Goal: Information Seeking & Learning: Learn about a topic

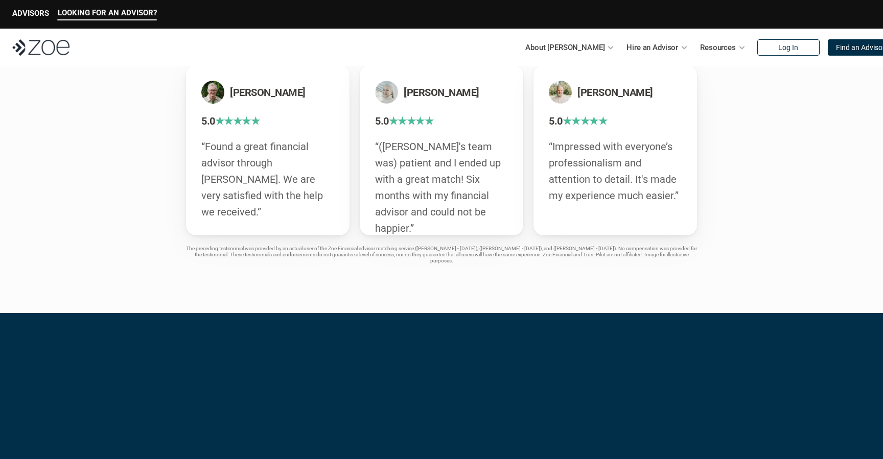
scroll to position [2159, 0]
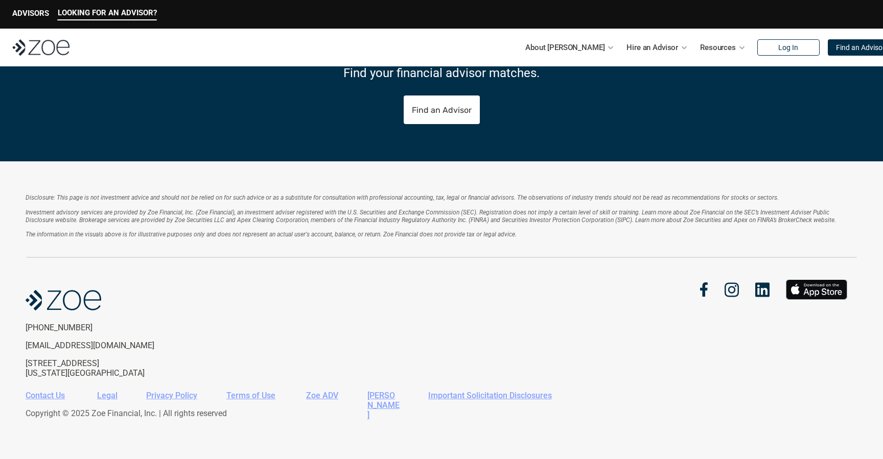
click at [245, 395] on link "Terms of Use" at bounding box center [250, 396] width 49 height 10
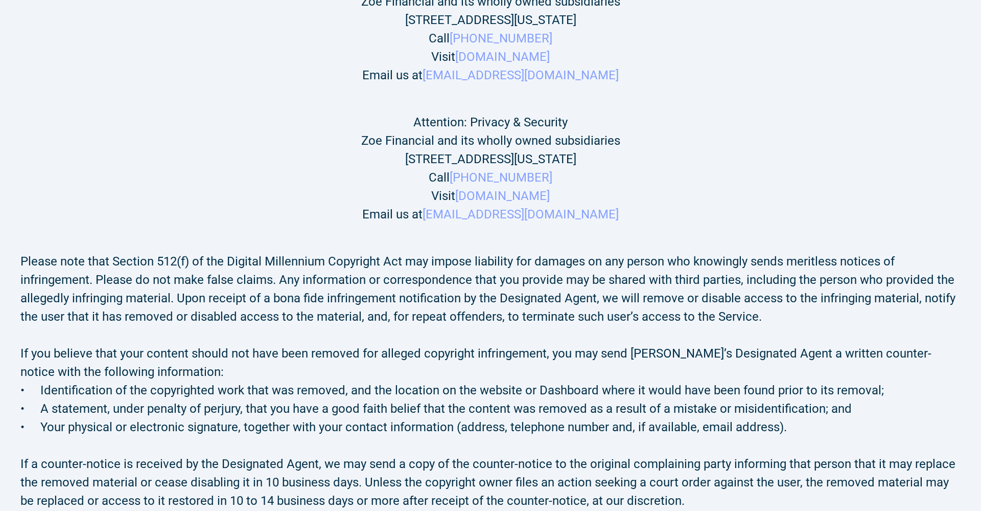
scroll to position [6106, 0]
click at [107, 254] on h2 "Please note that Section 512(f) of the Digital Millennium Copyright Act may imp…" at bounding box center [490, 291] width 940 height 74
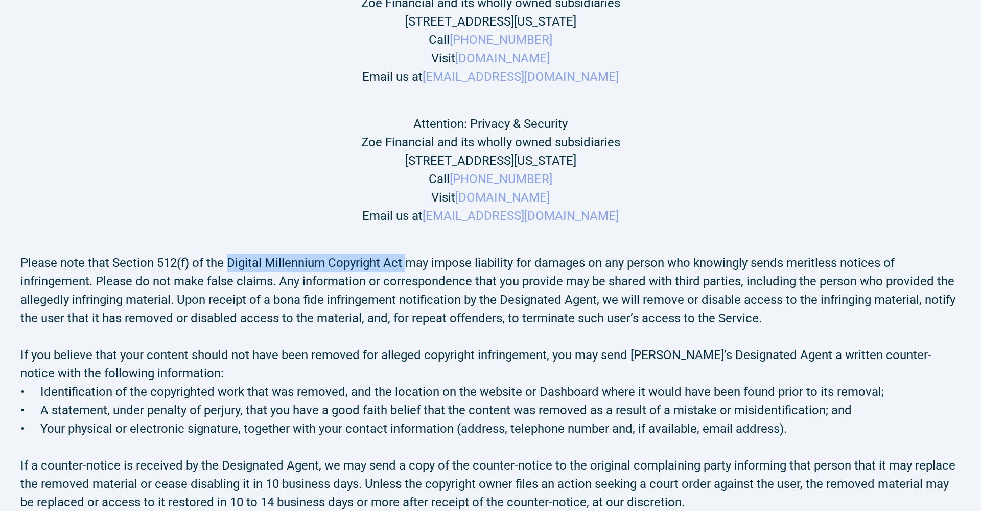
drag, startPoint x: 227, startPoint y: 153, endPoint x: 404, endPoint y: 155, distance: 176.3
click at [404, 254] on h2 "Please note that Section 512(f) of the Digital Millennium Copyright Act may imp…" at bounding box center [490, 291] width 940 height 74
copy h2 "Digital Millennium Copyright Act"
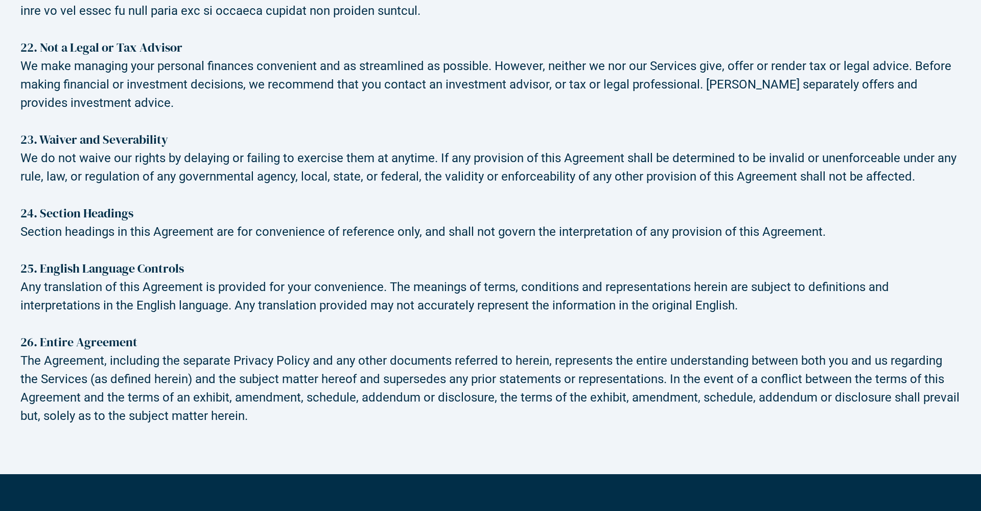
scroll to position [6873, 0]
click at [282, 240] on h2 "25. English Language Controls" at bounding box center [490, 258] width 940 height 37
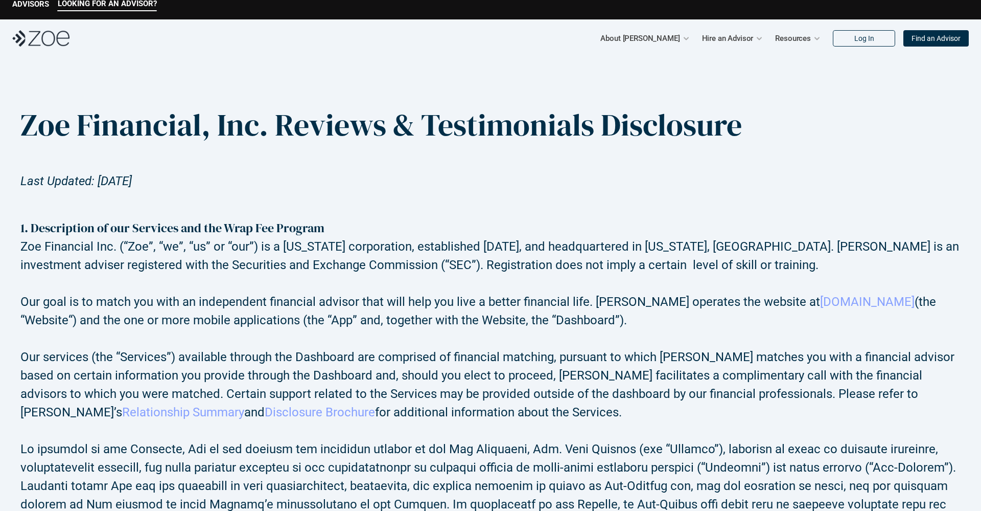
scroll to position [276, 0]
